Goal: Task Accomplishment & Management: Use online tool/utility

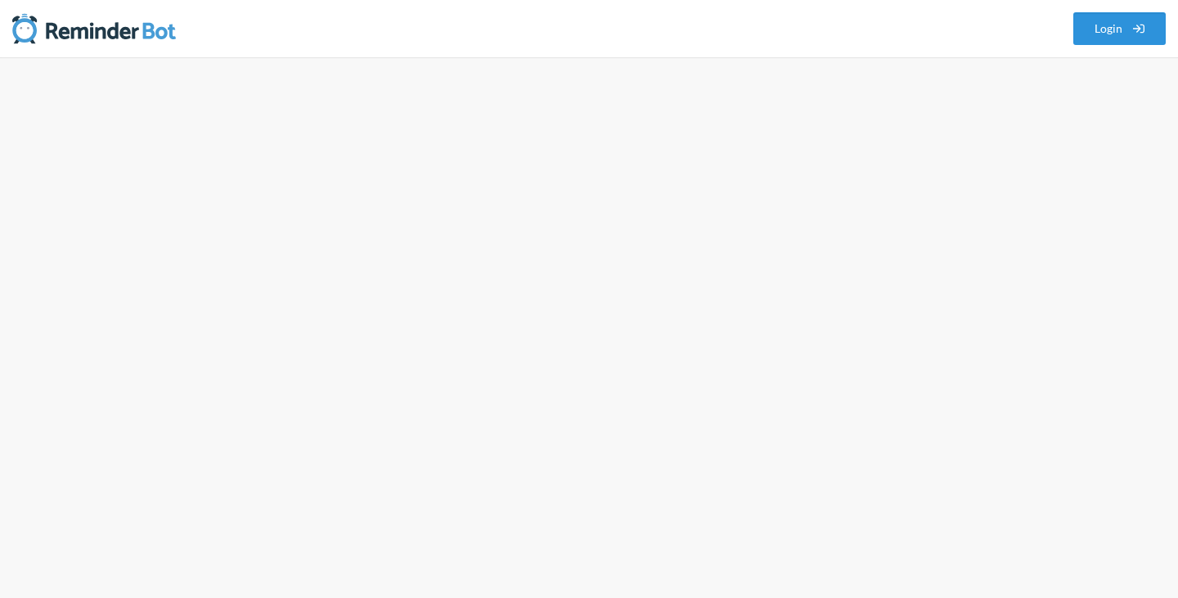
click at [1088, 27] on link "Login" at bounding box center [1120, 28] width 93 height 33
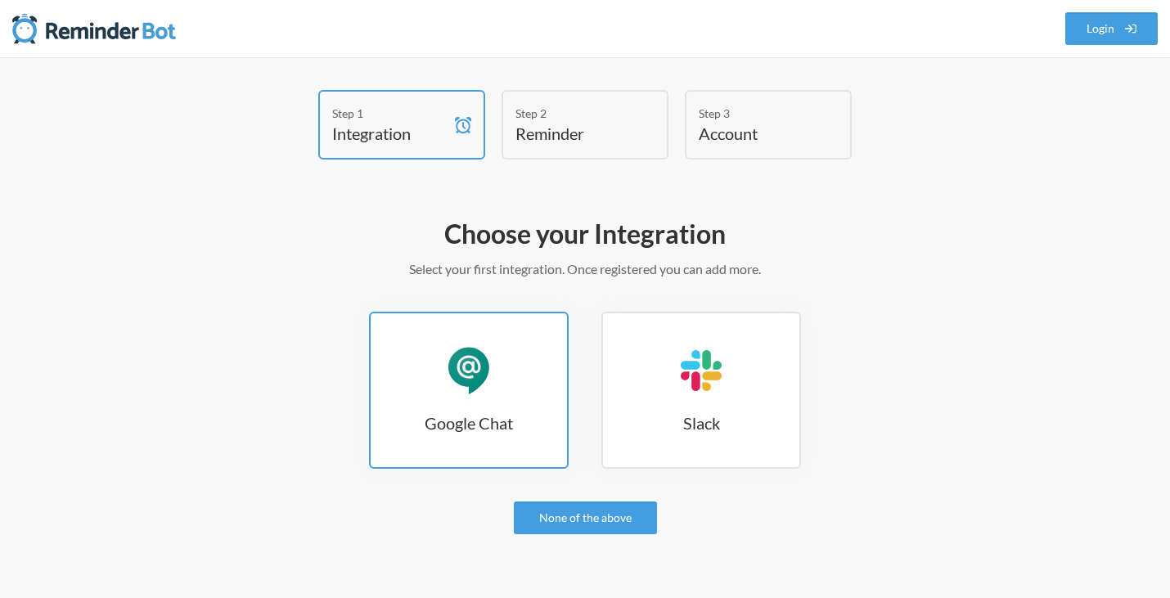
click at [475, 408] on link "Google Chat Google Chat" at bounding box center [469, 390] width 200 height 157
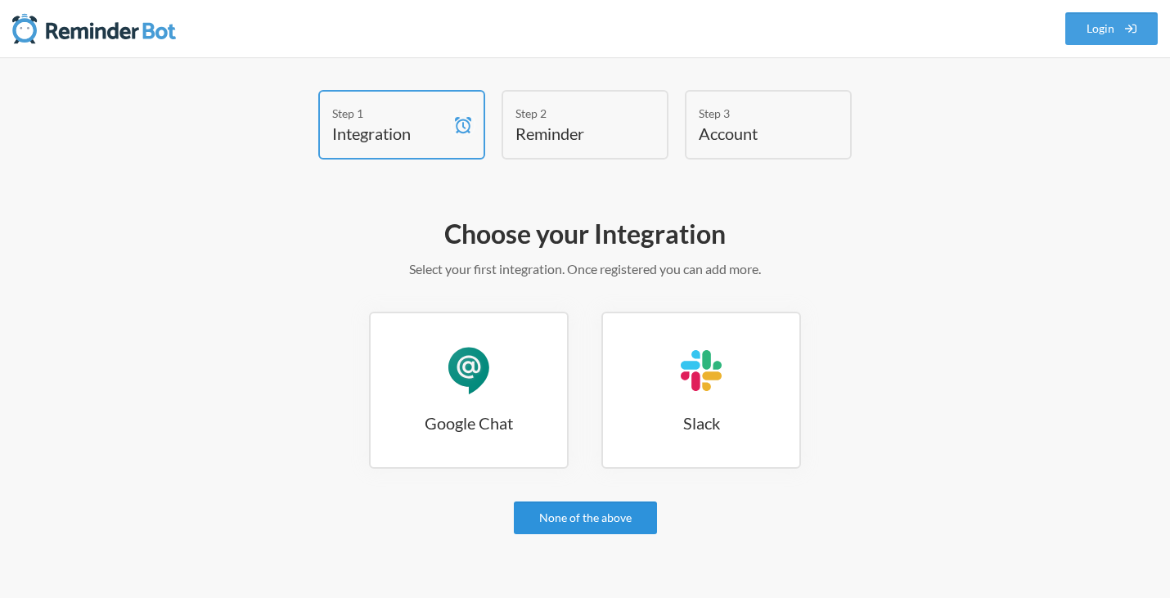
click at [596, 516] on link "None of the above" at bounding box center [585, 518] width 143 height 33
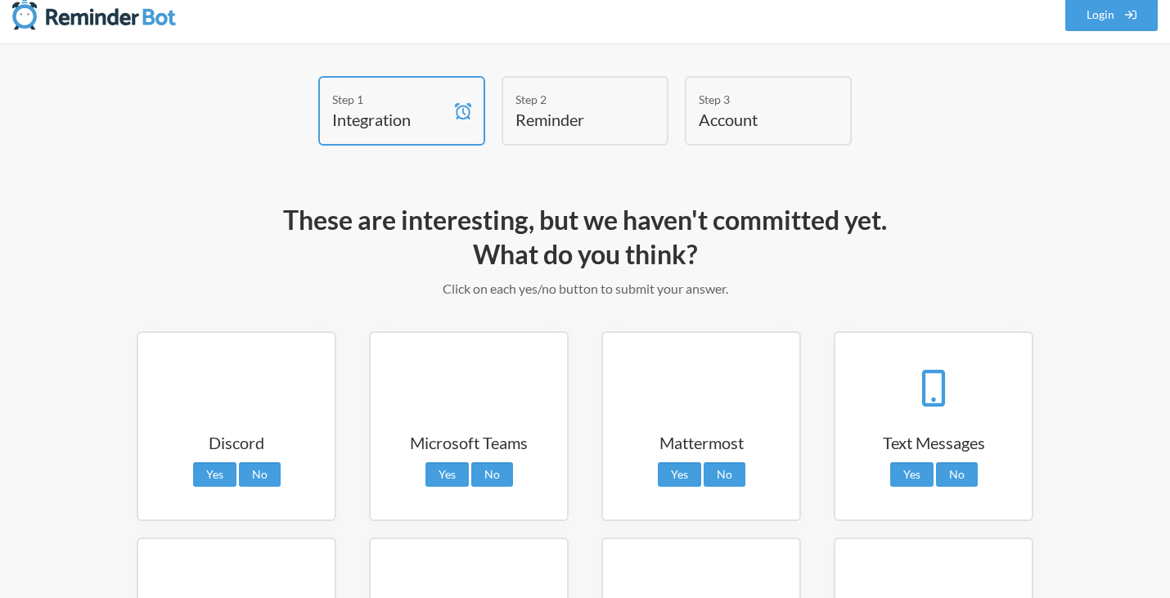
scroll to position [307, 0]
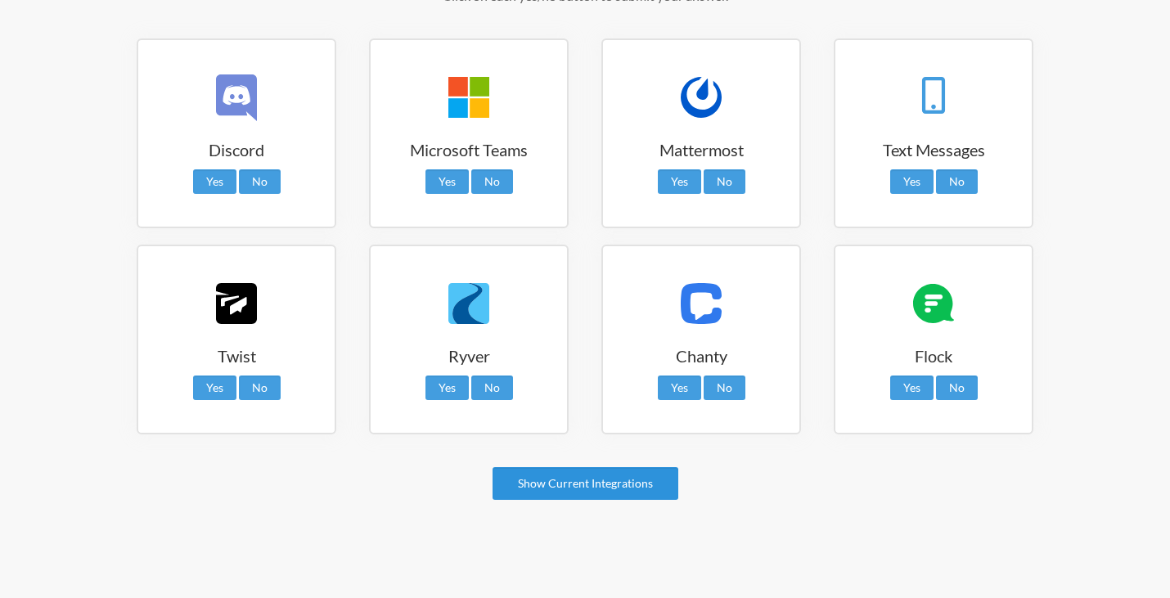
click at [587, 482] on link "Show Current Integrations" at bounding box center [586, 483] width 186 height 33
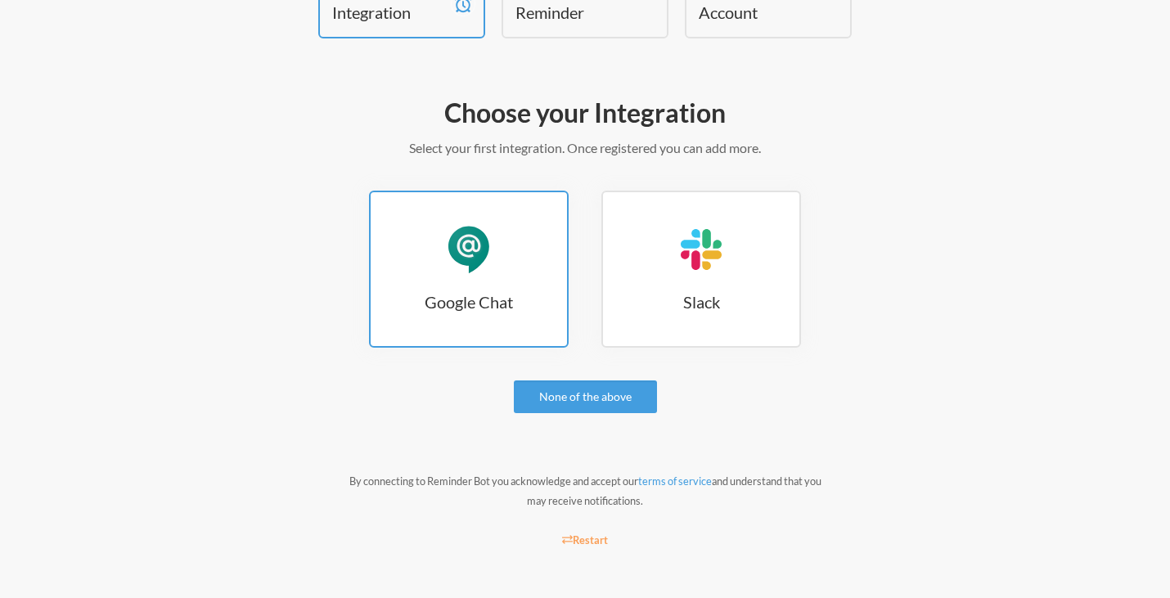
click at [503, 247] on link "Google Chat Google Chat" at bounding box center [469, 269] width 200 height 157
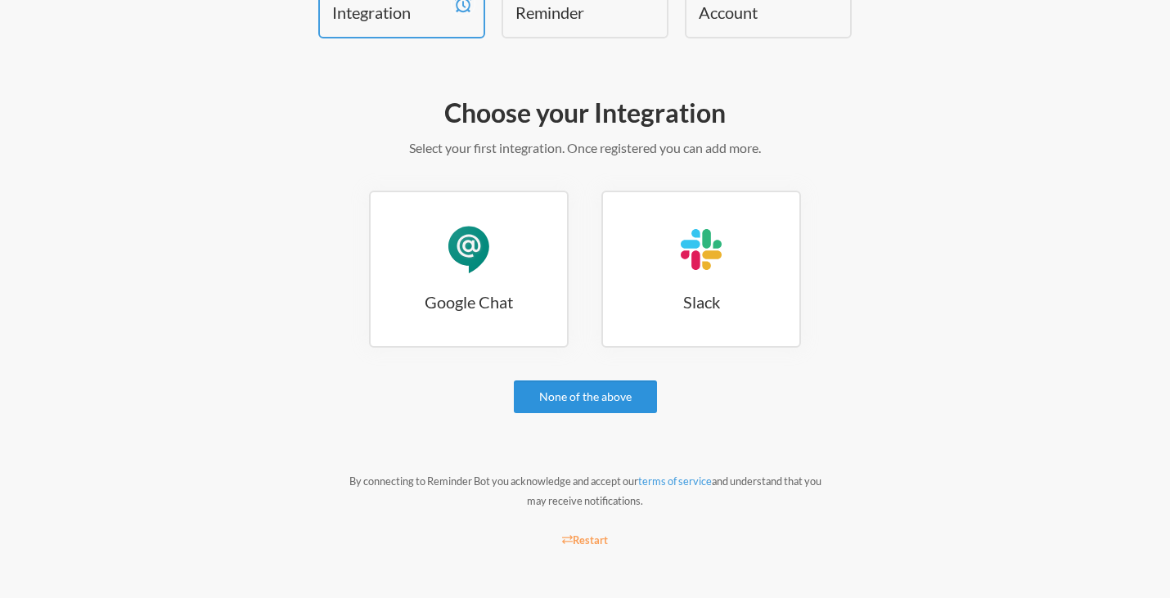
click at [584, 395] on link "None of the above" at bounding box center [585, 397] width 143 height 33
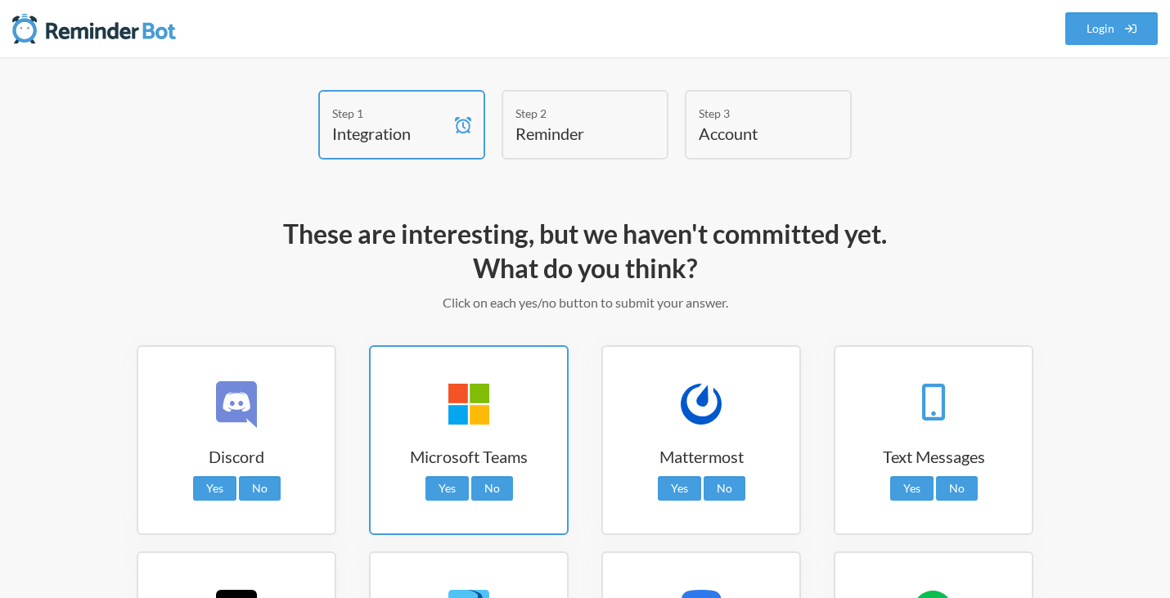
scroll to position [196, 0]
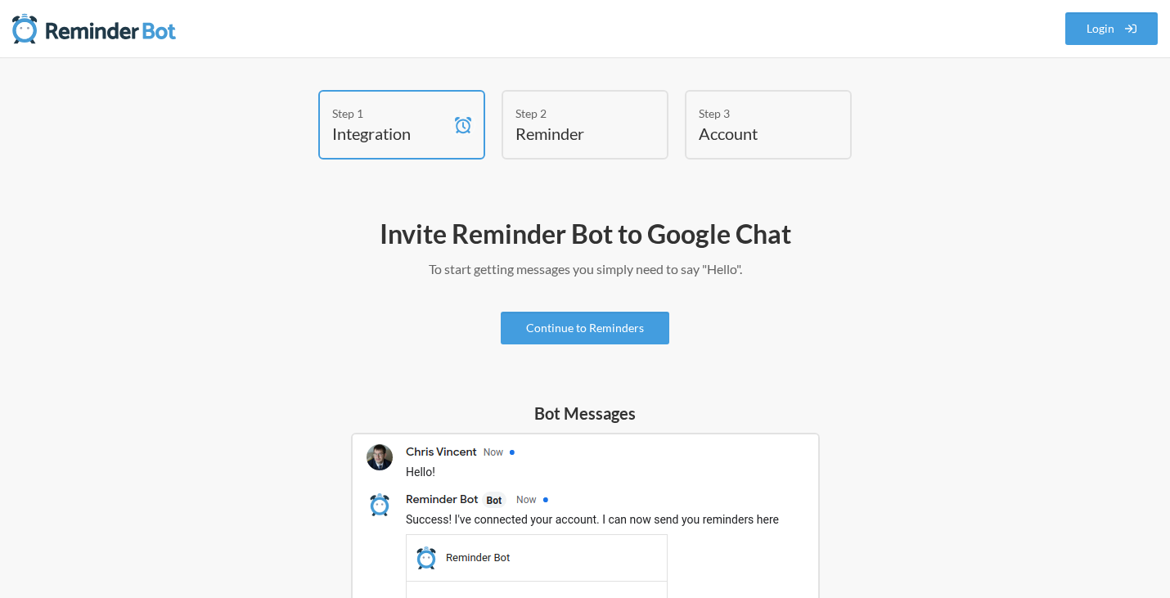
click at [999, 263] on p "To start getting messages you simply need to say "Hello"." at bounding box center [584, 269] width 949 height 20
click at [726, 238] on h2 "Invite Reminder Bot to Google Chat" at bounding box center [584, 234] width 949 height 34
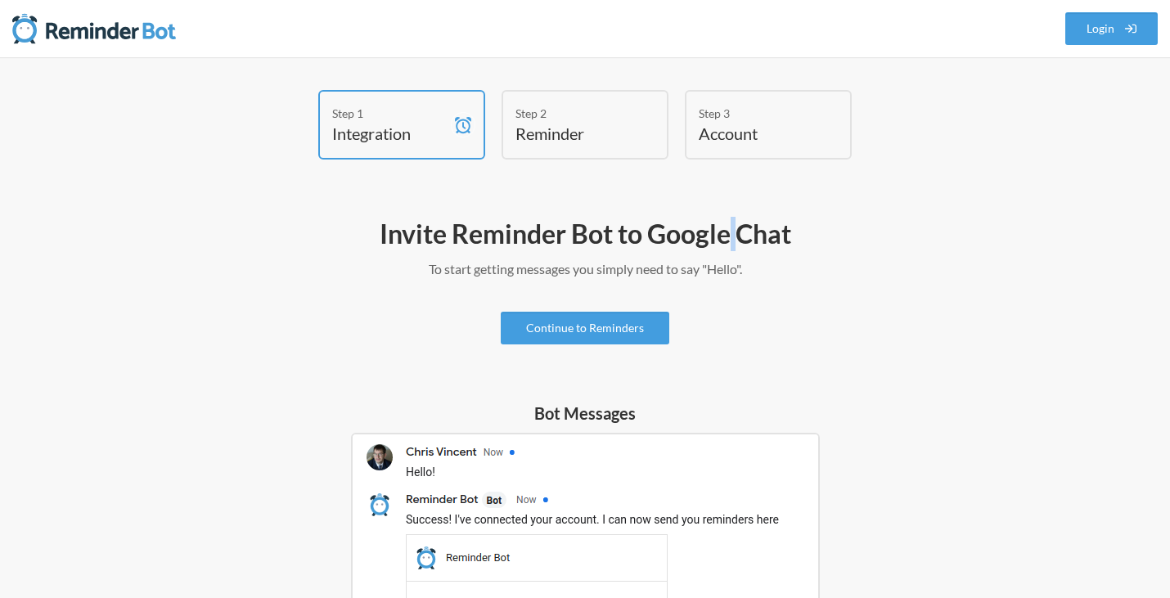
click at [726, 238] on h2 "Invite Reminder Bot to Google Chat" at bounding box center [584, 234] width 949 height 34
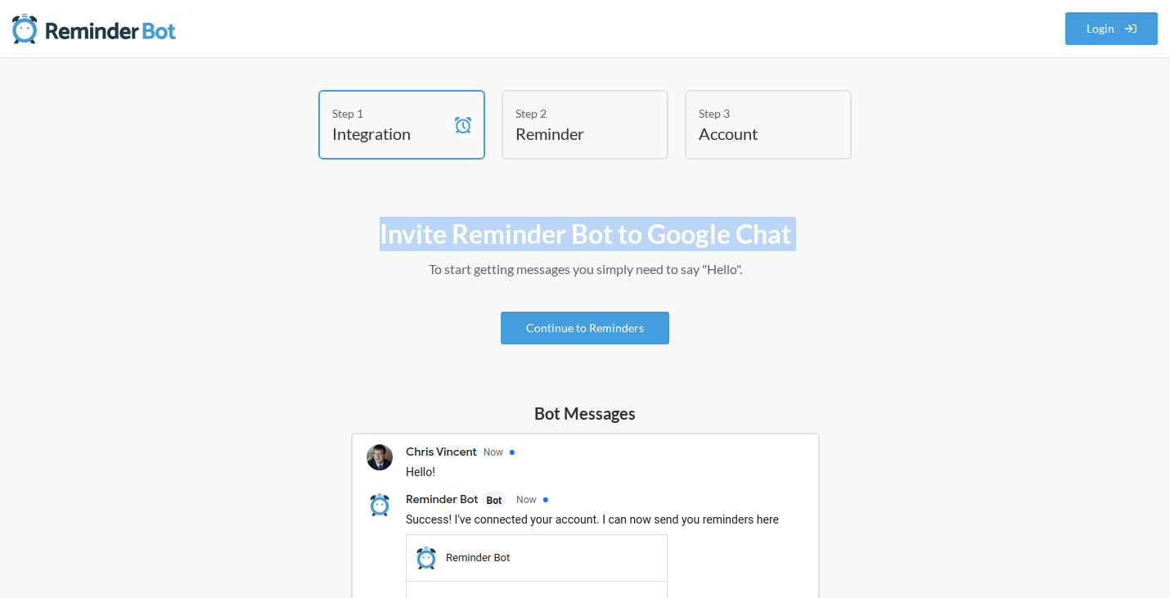
click at [726, 238] on h2 "Invite Reminder Bot to Google Chat" at bounding box center [584, 234] width 949 height 34
click at [885, 243] on h2 "Invite Reminder Bot to Google Chat" at bounding box center [584, 234] width 949 height 34
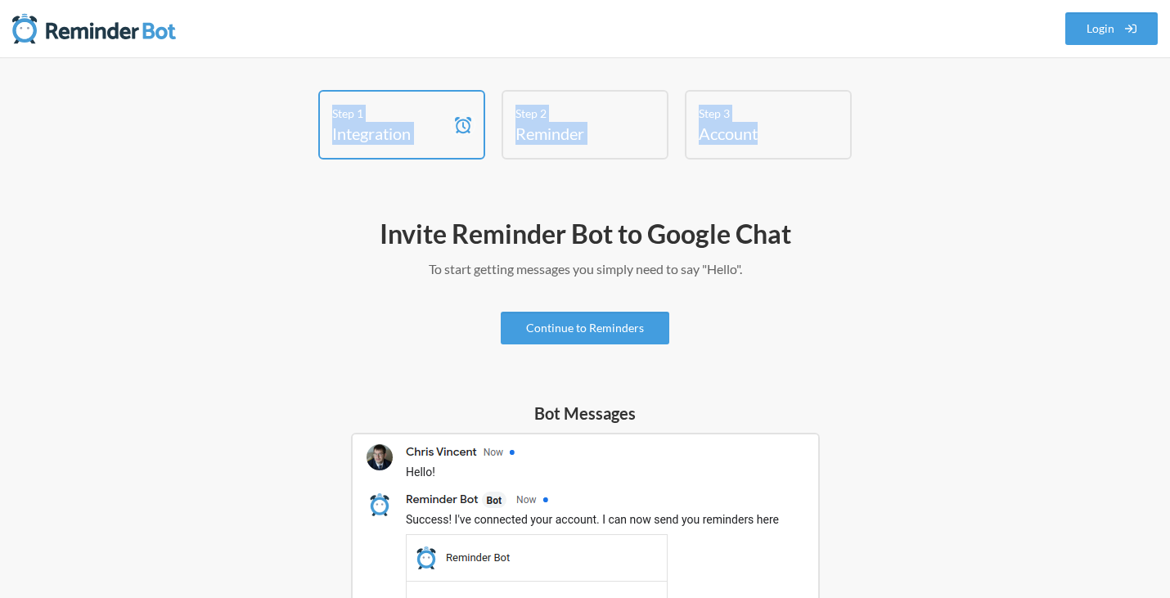
drag, startPoint x: 903, startPoint y: 162, endPoint x: 253, endPoint y: 115, distance: 652.3
click at [253, 115] on div "Step 1 Integration Step 2 Reminder Step 3 Account" at bounding box center [585, 129] width 982 height 78
drag, startPoint x: 253, startPoint y: 115, endPoint x: 846, endPoint y: 167, distance: 595.6
click at [846, 167] on div "Step 1 Integration Step 2 Reminder Step 3 Account" at bounding box center [585, 129] width 982 height 78
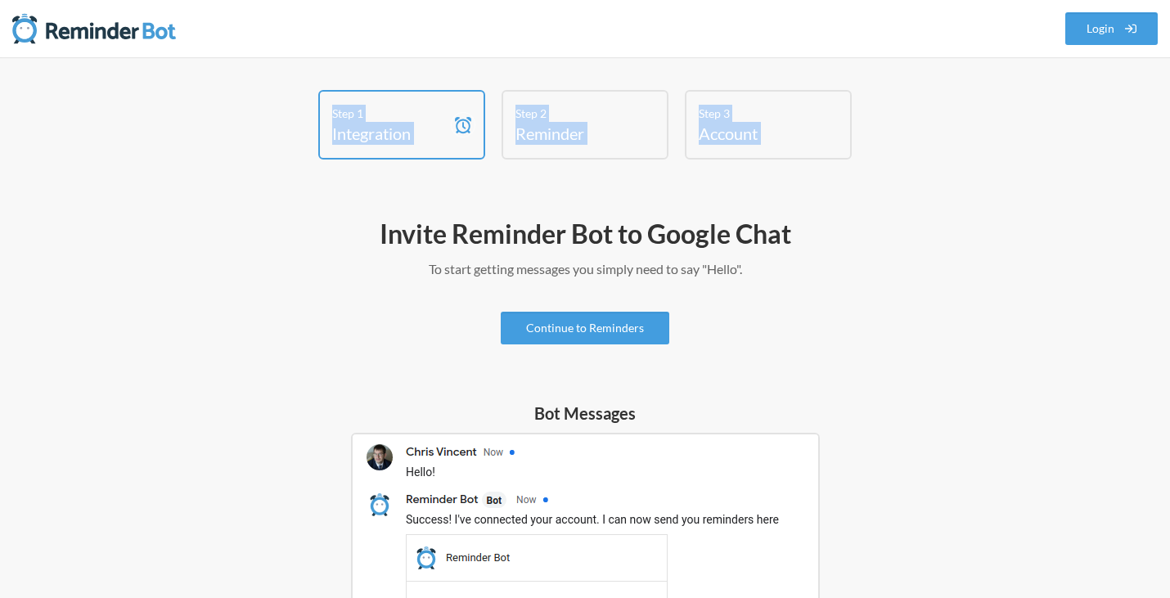
click at [846, 167] on div "Step 1 Integration Step 2 Reminder Step 3 Account" at bounding box center [585, 129] width 982 height 78
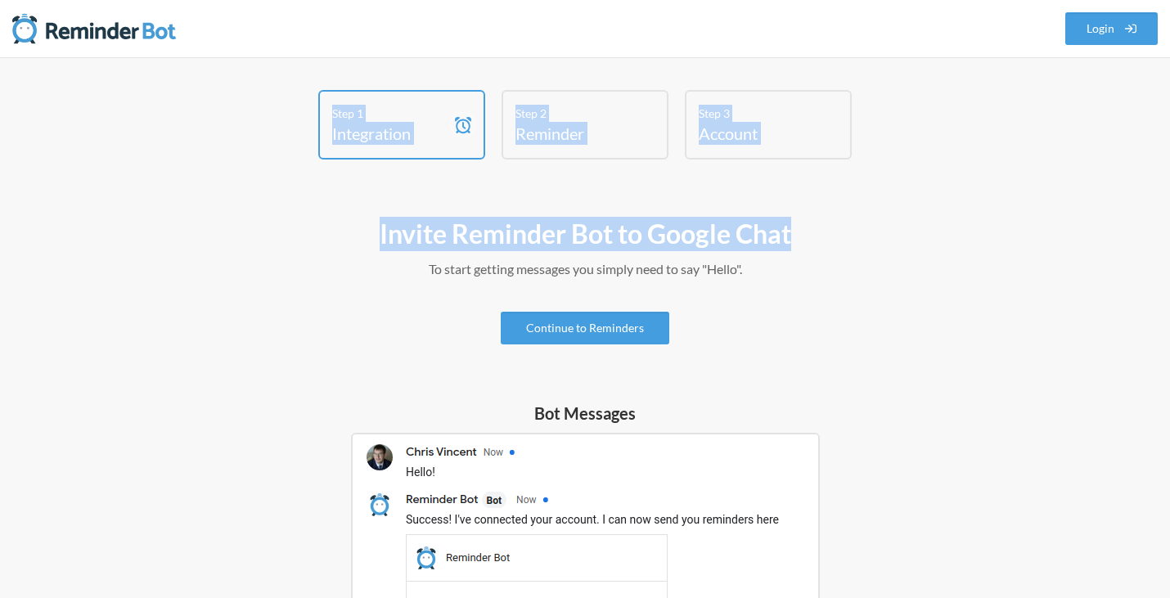
drag, startPoint x: 279, startPoint y: 98, endPoint x: 956, endPoint y: 178, distance: 681.4
click at [956, 178] on div "Step 1 Integration Step 2 Reminder Step 3 Account Invite Reminder Bot to Google…" at bounding box center [585, 607] width 982 height 1035
click at [899, 234] on h2 "Invite Reminder Bot to Google Chat" at bounding box center [584, 234] width 949 height 34
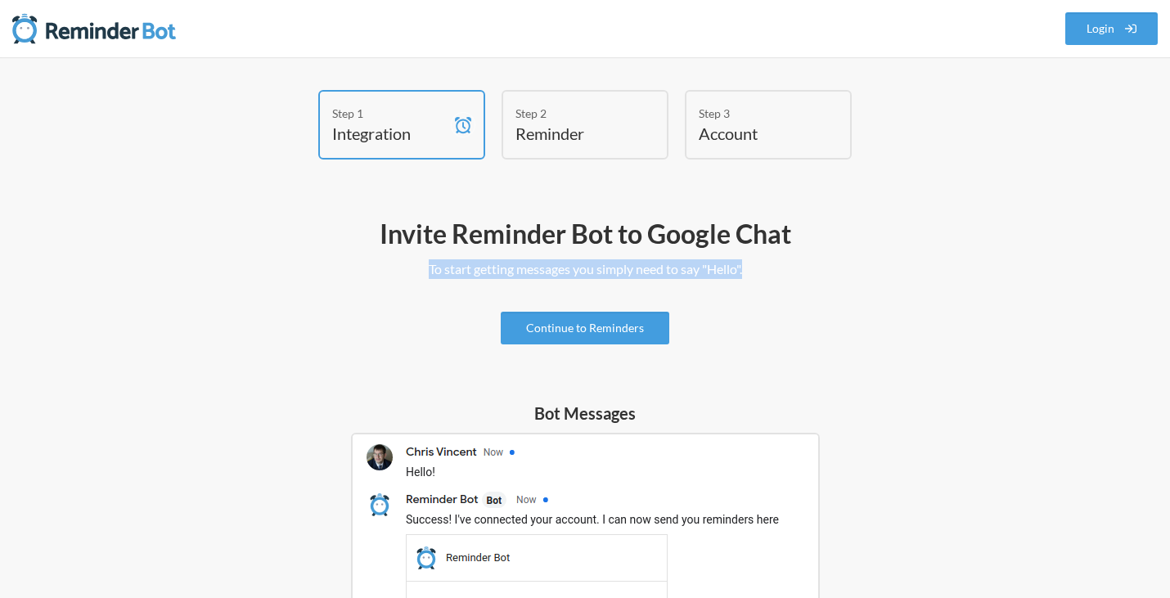
drag, startPoint x: 812, startPoint y: 276, endPoint x: 410, endPoint y: 255, distance: 402.4
drag, startPoint x: 449, startPoint y: 295, endPoint x: 770, endPoint y: 362, distance: 327.8
